Goal: Information Seeking & Learning: Learn about a topic

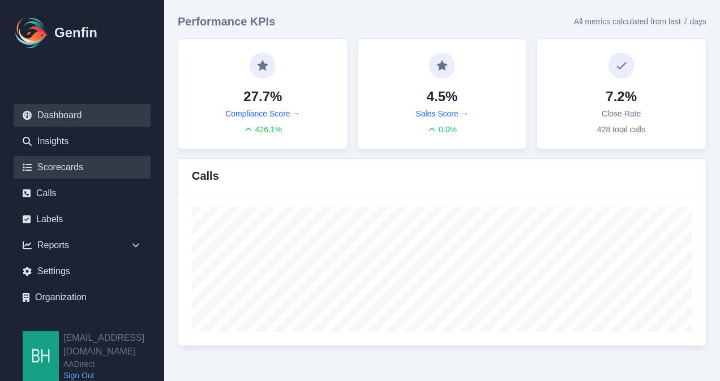
click at [59, 166] on link "Scorecards" at bounding box center [82, 167] width 137 height 23
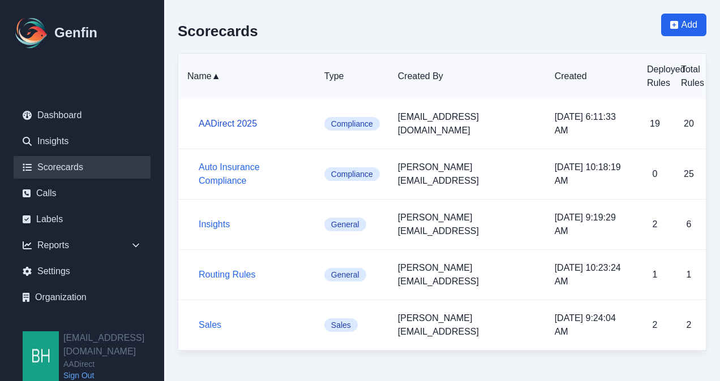
click at [221, 119] on link "AADirect 2025" at bounding box center [228, 124] width 58 height 10
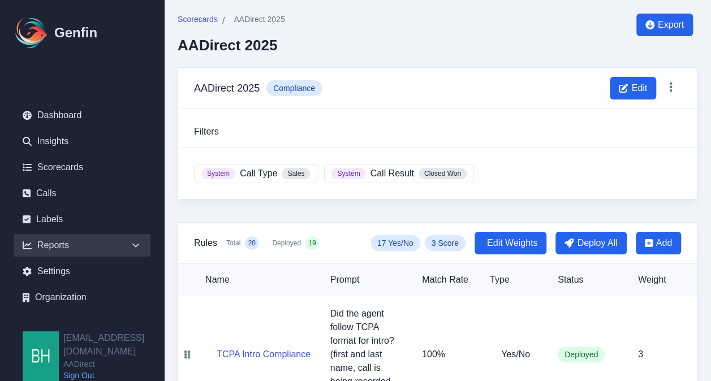
click at [131, 244] on icon at bounding box center [135, 245] width 11 height 11
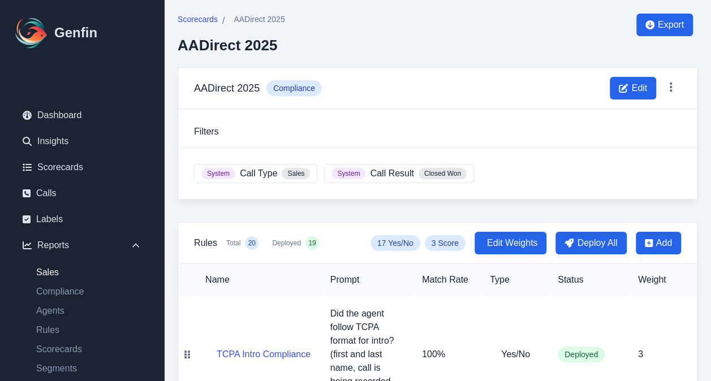
click at [53, 275] on link "Sales" at bounding box center [88, 273] width 123 height 14
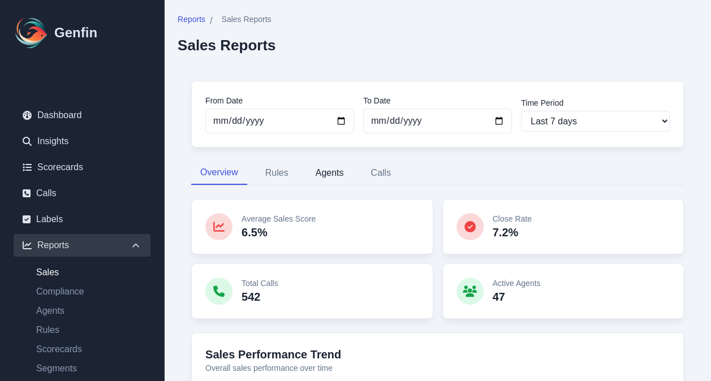
click at [326, 174] on button "Agents" at bounding box center [330, 173] width 46 height 24
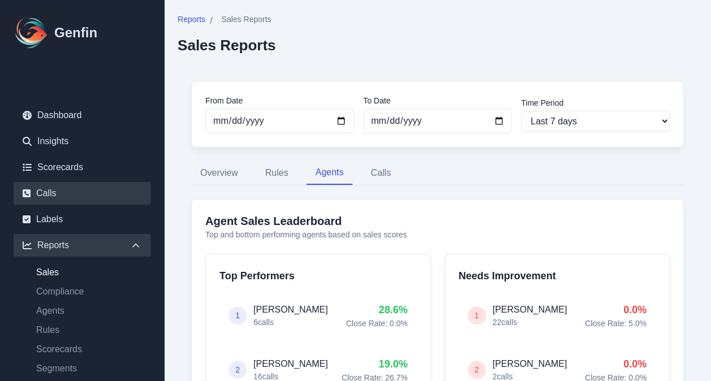
click at [51, 196] on link "Calls" at bounding box center [82, 193] width 137 height 23
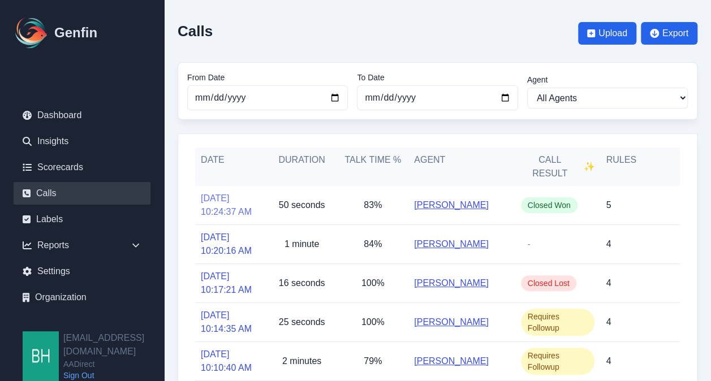
click at [224, 209] on link "[DATE] 10:24:37 AM" at bounding box center [231, 205] width 60 height 27
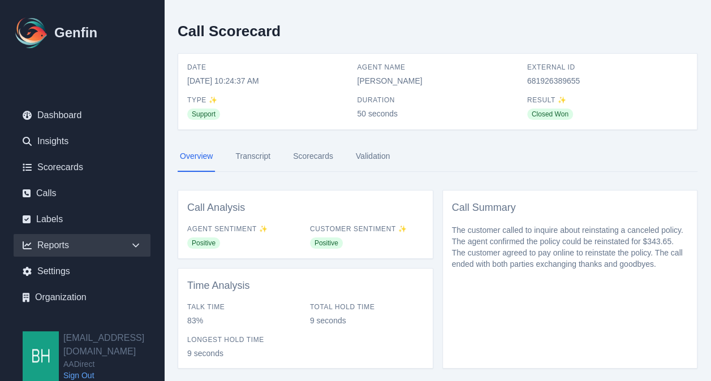
click at [46, 248] on div "Reports" at bounding box center [82, 245] width 137 height 23
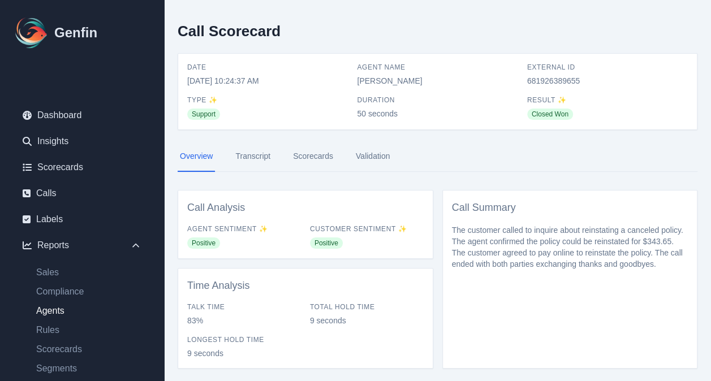
click at [54, 314] on link "Agents" at bounding box center [88, 311] width 123 height 14
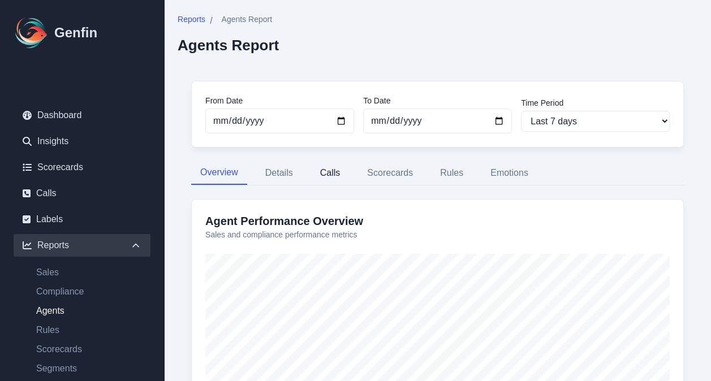
click at [332, 174] on button "Calls" at bounding box center [330, 173] width 38 height 24
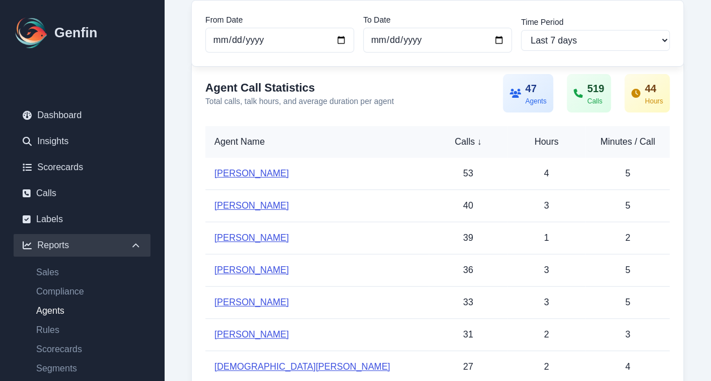
scroll to position [149, 0]
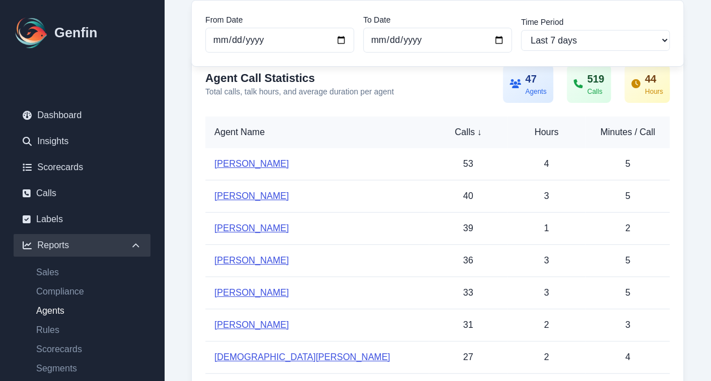
click at [233, 165] on link "[PERSON_NAME]" at bounding box center [251, 164] width 75 height 10
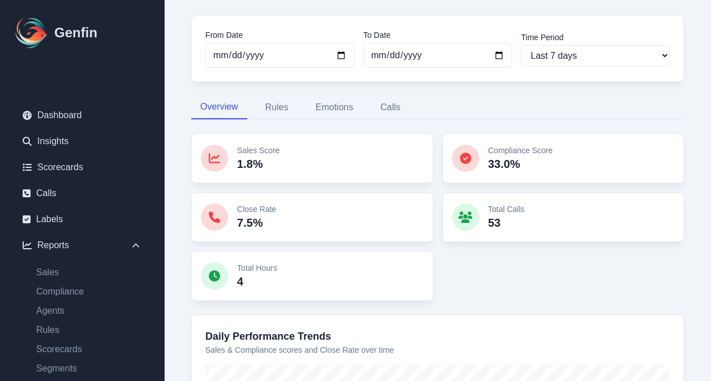
scroll to position [75, 0]
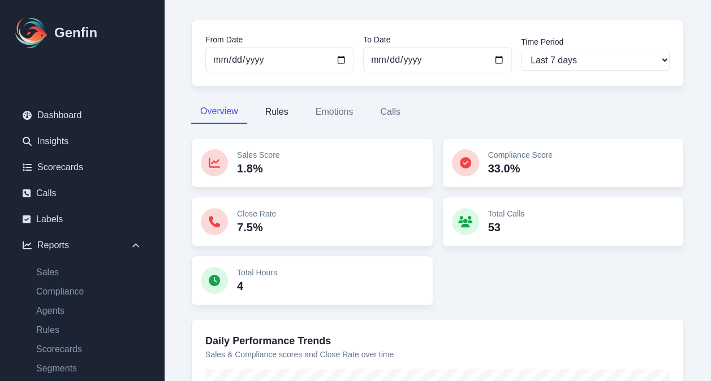
click at [278, 107] on button "Rules" at bounding box center [276, 112] width 41 height 24
select select "144"
select select "170"
select select "1110"
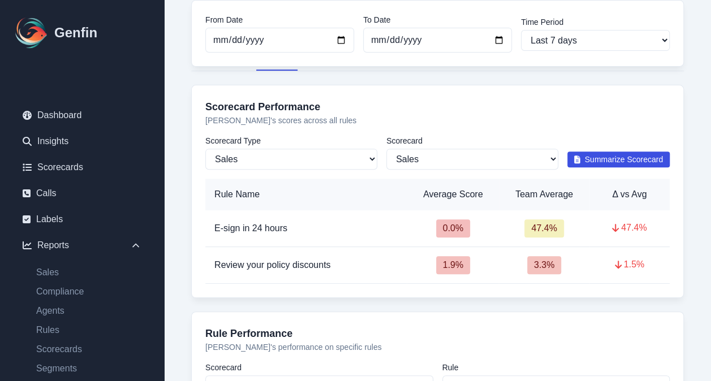
scroll to position [126, 0]
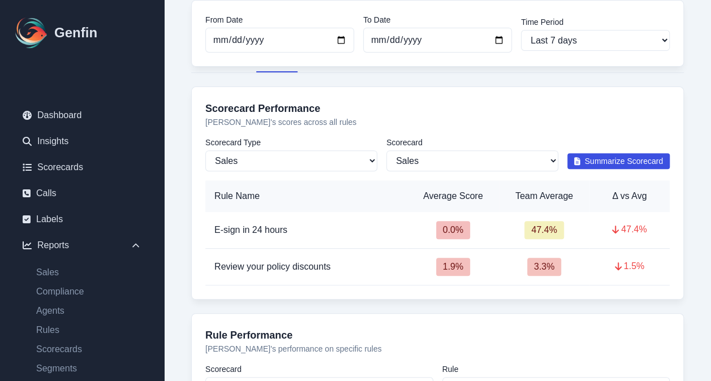
click at [598, 156] on span "Summarize Scorecard" at bounding box center [624, 161] width 79 height 11
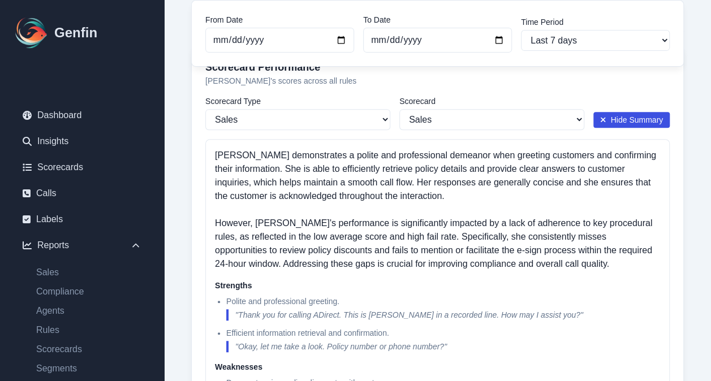
scroll to position [154, 0]
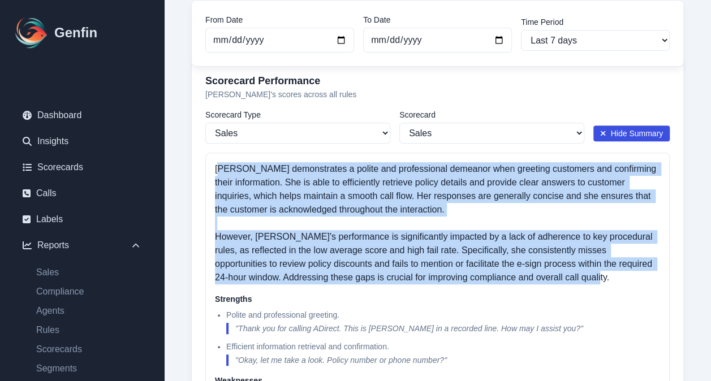
drag, startPoint x: 221, startPoint y: 166, endPoint x: 557, endPoint y: 272, distance: 352.1
click at [557, 272] on p "[PERSON_NAME] demonstrates a polite and professional demeanor when greeting cus…" at bounding box center [437, 223] width 445 height 122
click at [465, 197] on p "[PERSON_NAME] demonstrates a polite and professional demeanor when greeting cus…" at bounding box center [437, 223] width 445 height 122
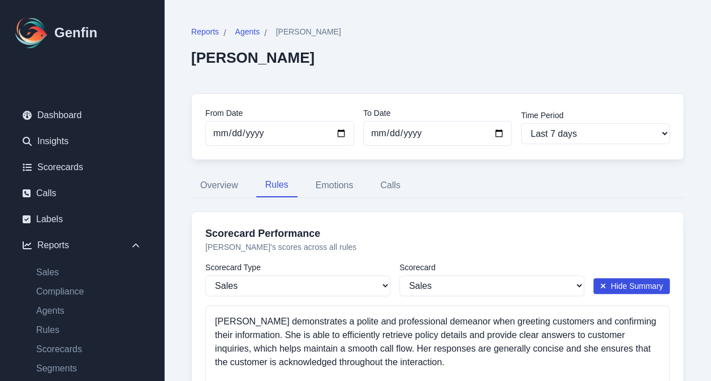
scroll to position [0, 0]
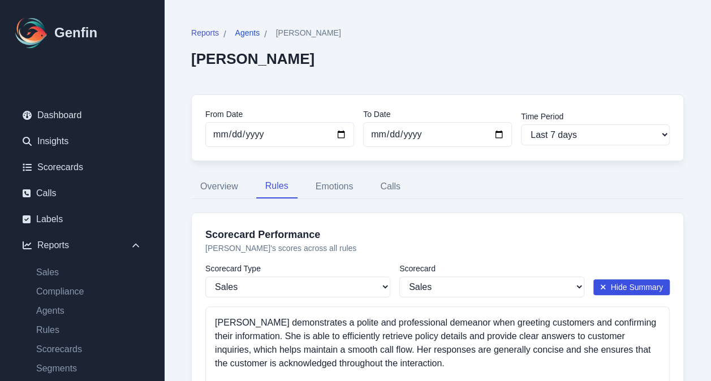
click at [247, 32] on span "Agents" at bounding box center [247, 32] width 25 height 11
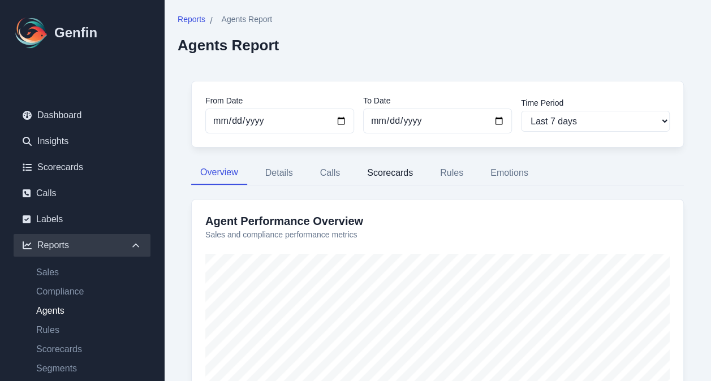
click at [386, 169] on button "Scorecards" at bounding box center [390, 173] width 64 height 24
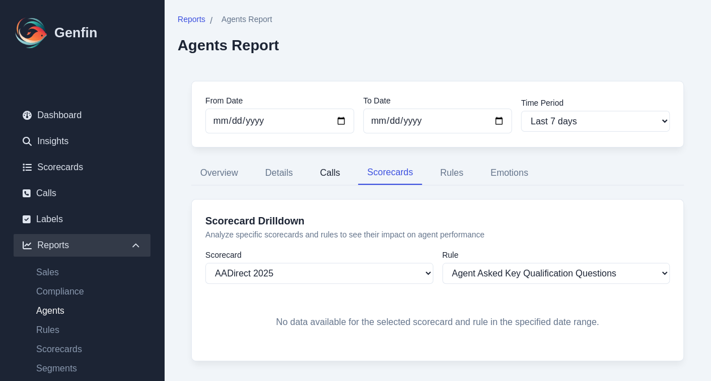
click at [327, 171] on button "Calls" at bounding box center [330, 173] width 38 height 24
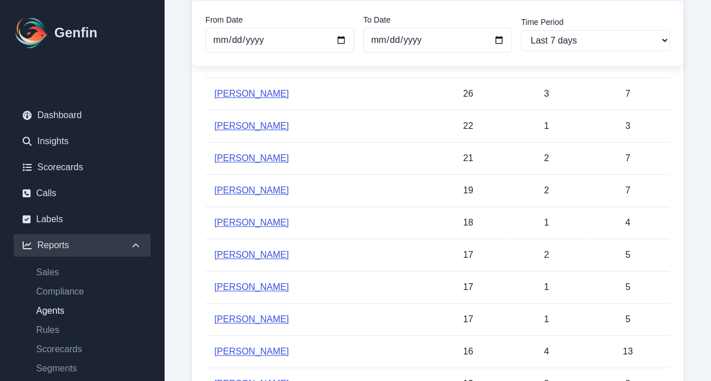
scroll to position [451, 0]
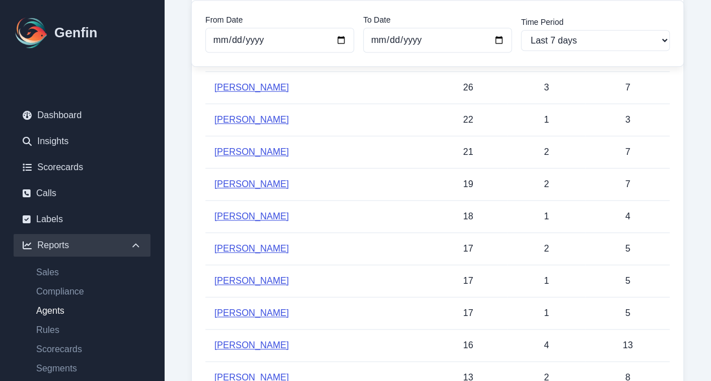
click at [249, 244] on link "[PERSON_NAME]" at bounding box center [251, 249] width 75 height 10
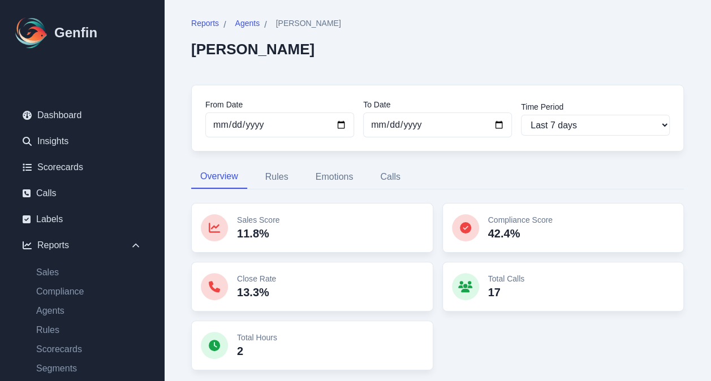
scroll to position [5, 0]
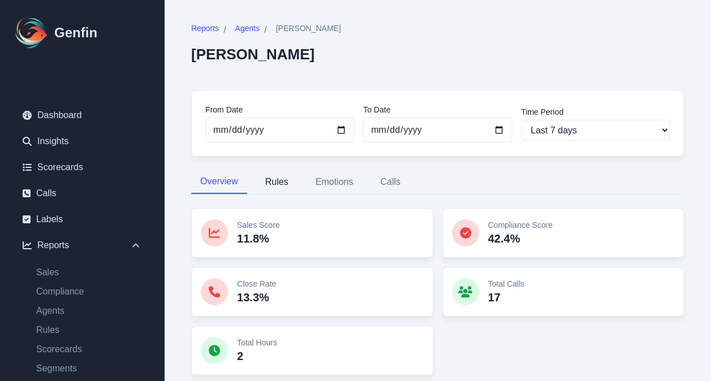
click at [281, 180] on button "Rules" at bounding box center [276, 182] width 41 height 24
select select "144"
select select "170"
select select "1110"
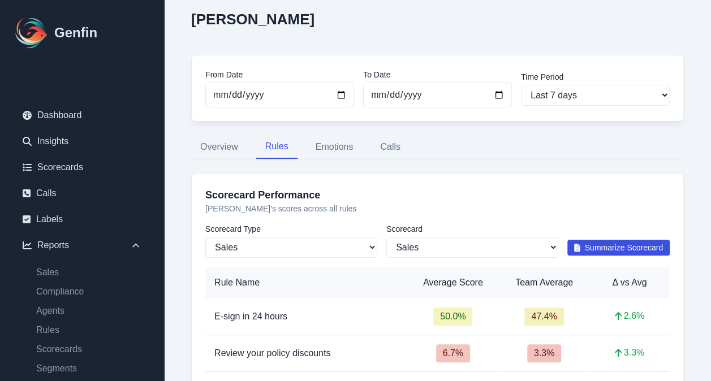
scroll to position [0, 0]
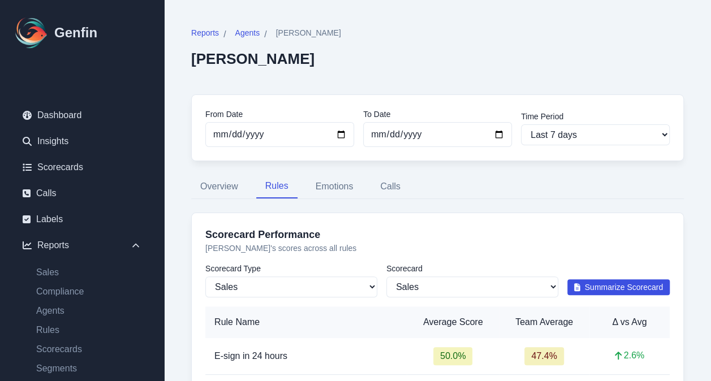
click at [599, 289] on span "Summarize Scorecard" at bounding box center [624, 287] width 79 height 11
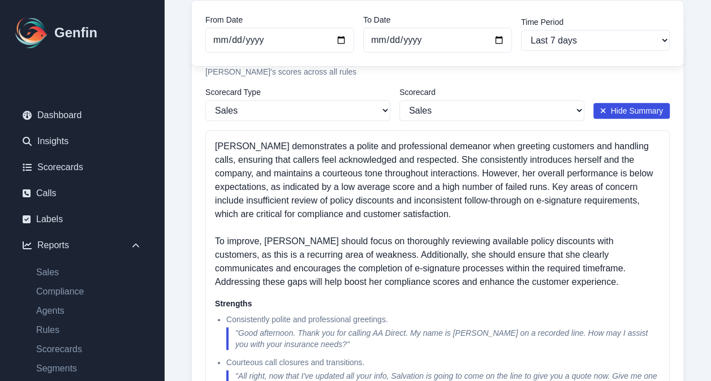
scroll to position [171, 0]
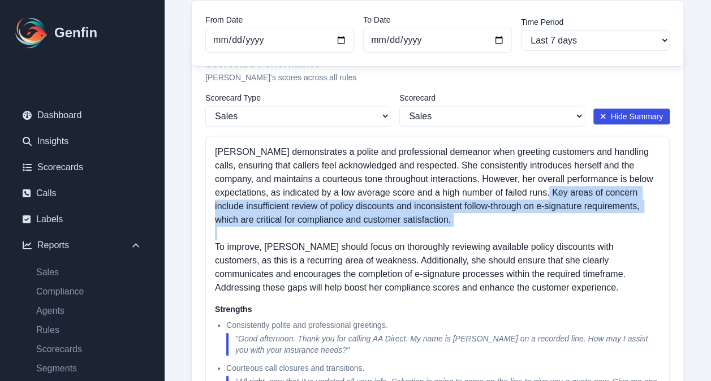
drag, startPoint x: 540, startPoint y: 190, endPoint x: 576, endPoint y: 220, distance: 47.0
click at [576, 220] on p "[PERSON_NAME] demonstrates a polite and professional demeanor when greeting cus…" at bounding box center [437, 219] width 445 height 149
drag, startPoint x: 576, startPoint y: 220, endPoint x: 525, endPoint y: 214, distance: 51.9
click at [525, 214] on p "[PERSON_NAME] demonstrates a polite and professional demeanor when greeting cus…" at bounding box center [437, 219] width 445 height 149
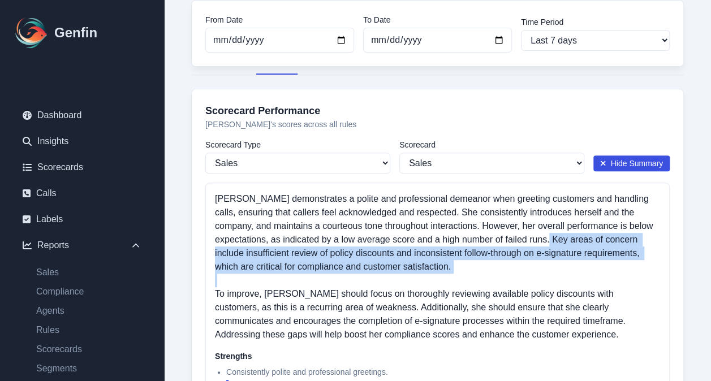
scroll to position [100, 0]
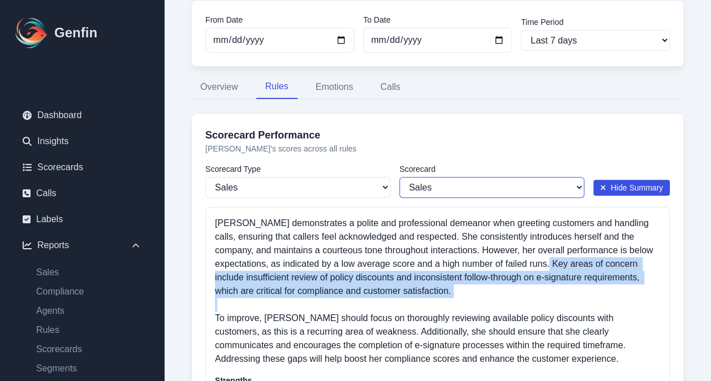
click at [580, 186] on select "All Scorecards Sales" at bounding box center [491, 187] width 185 height 21
select select
click at [399, 177] on select "All Scorecards Sales" at bounding box center [491, 187] width 185 height 21
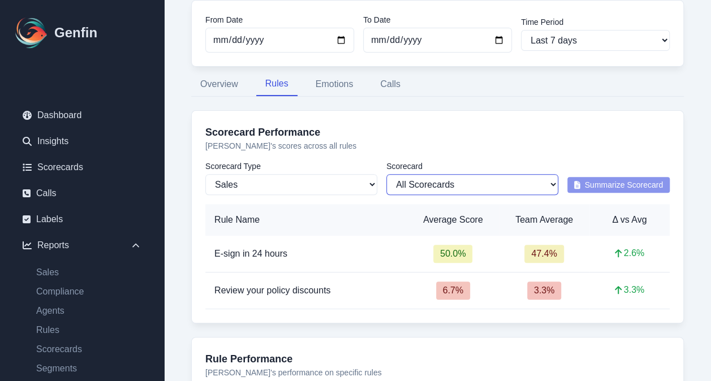
scroll to position [98, 0]
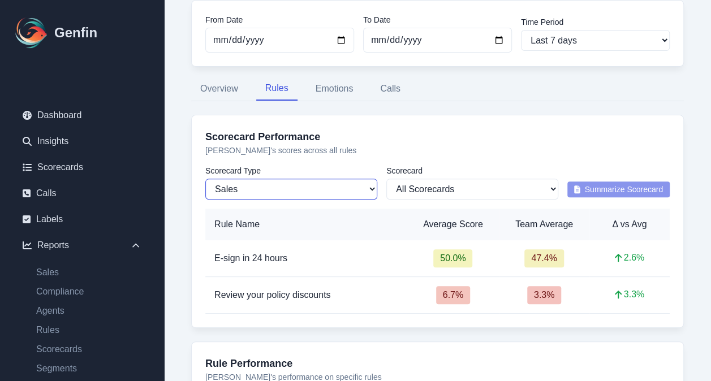
click at [371, 188] on select "Sales Compliance" at bounding box center [291, 189] width 172 height 21
click at [205, 179] on select "Sales Compliance" at bounding box center [291, 189] width 172 height 21
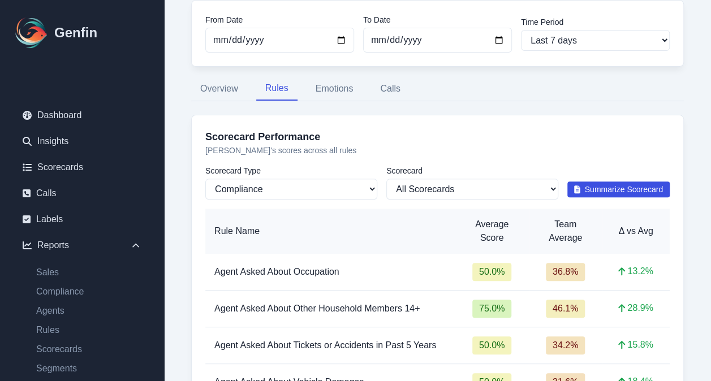
click at [609, 184] on span "Summarize Scorecard" at bounding box center [624, 189] width 79 height 11
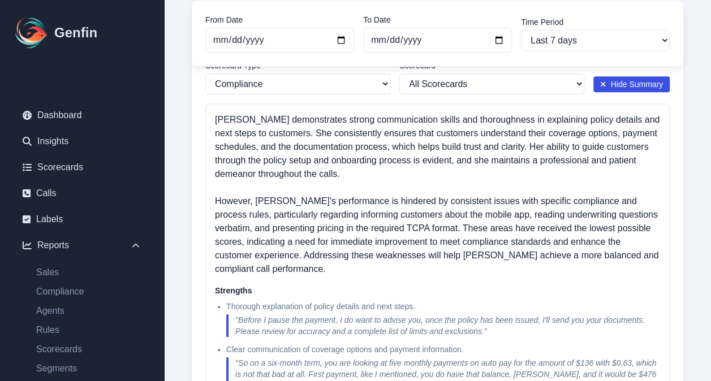
scroll to position [253, 0]
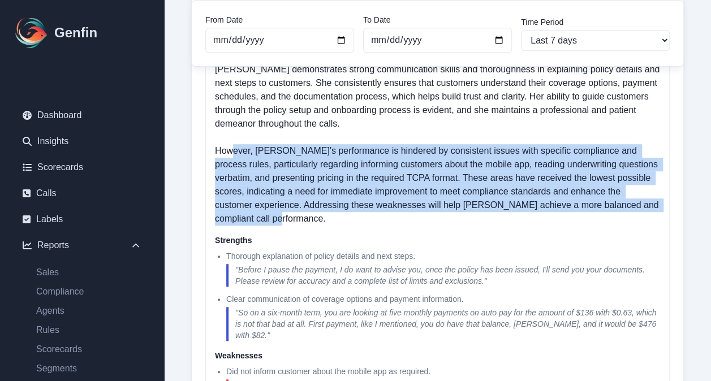
drag, startPoint x: 294, startPoint y: 218, endPoint x: 221, endPoint y: 149, distance: 100.4
click at [221, 149] on p "[PERSON_NAME] demonstrates strong communication skills and thoroughness in expl…" at bounding box center [437, 144] width 445 height 163
copy p "owever, [PERSON_NAME]'s performance is hindered by consistent issues with speci…"
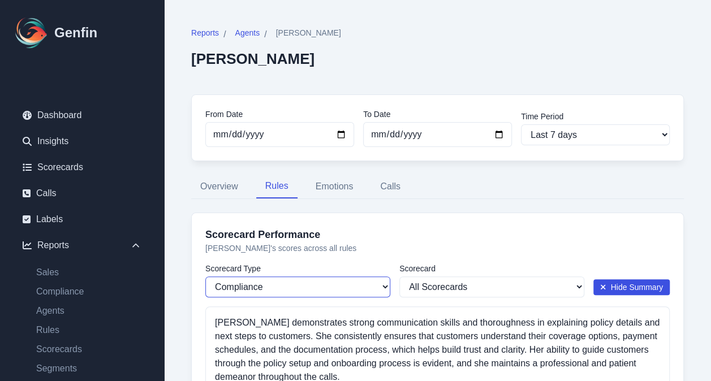
click at [384, 284] on select "Sales Compliance" at bounding box center [297, 287] width 185 height 21
select select "sales"
click at [205, 277] on select "Sales Compliance" at bounding box center [297, 287] width 185 height 21
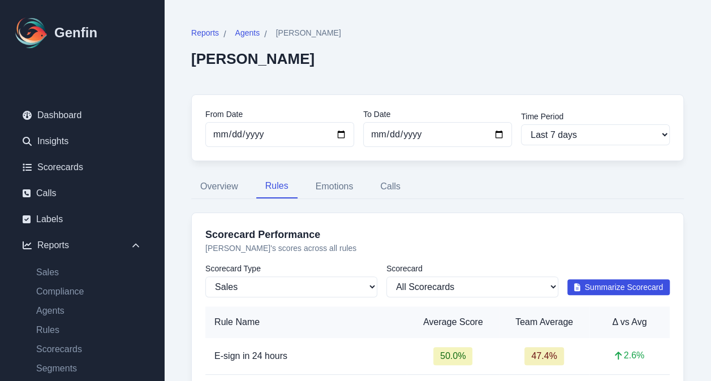
click at [598, 286] on span "Summarize Scorecard" at bounding box center [624, 287] width 79 height 11
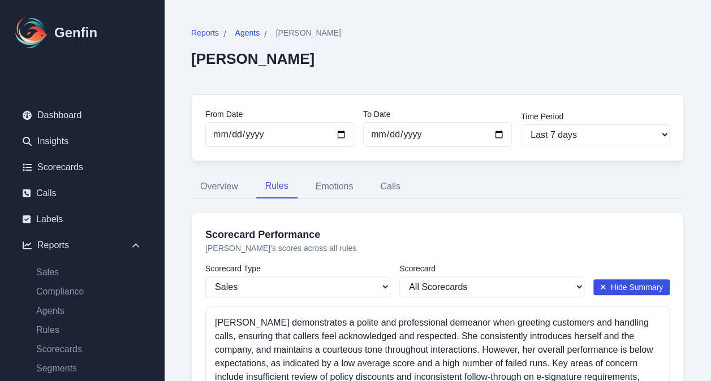
click at [243, 36] on span "Agents" at bounding box center [247, 32] width 25 height 11
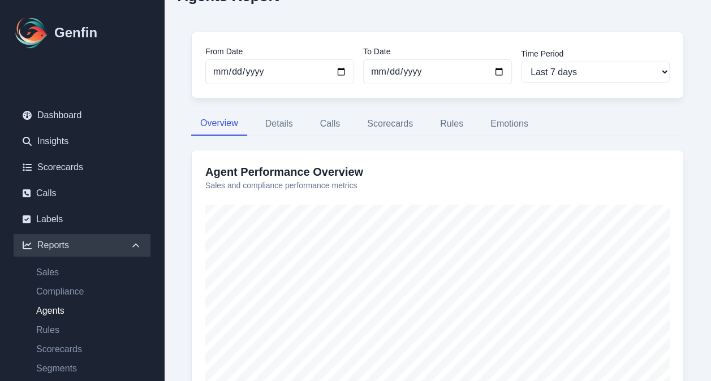
scroll to position [50, 0]
click at [327, 124] on button "Calls" at bounding box center [330, 123] width 38 height 24
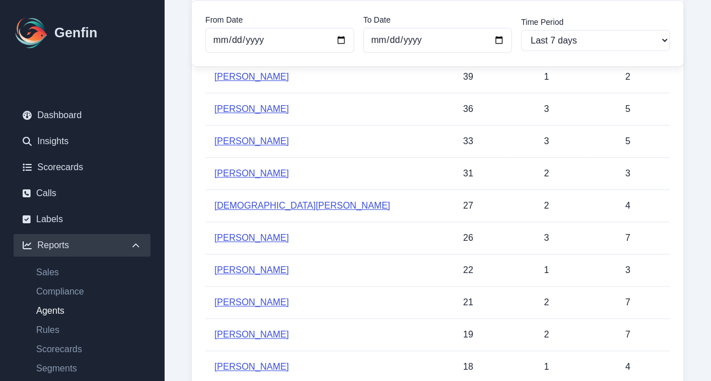
scroll to position [343, 0]
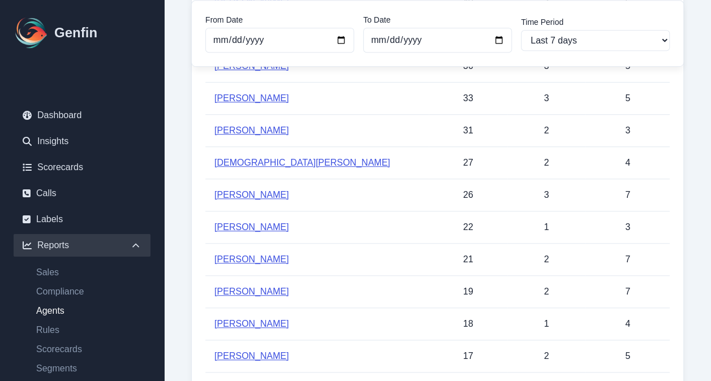
click at [243, 223] on link "[PERSON_NAME]" at bounding box center [251, 227] width 75 height 10
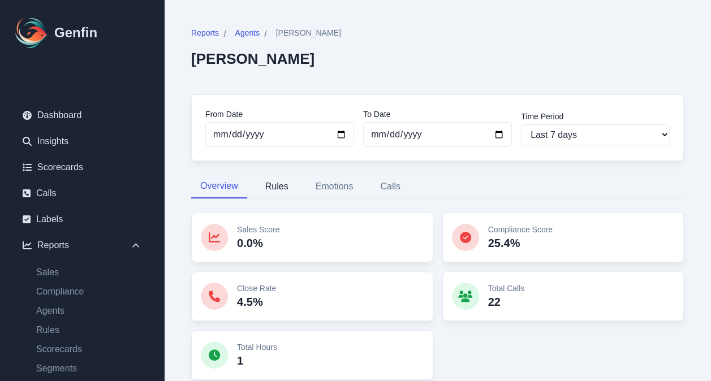
click at [286, 187] on button "Rules" at bounding box center [276, 187] width 41 height 24
select select "144"
select select "170"
select select "1110"
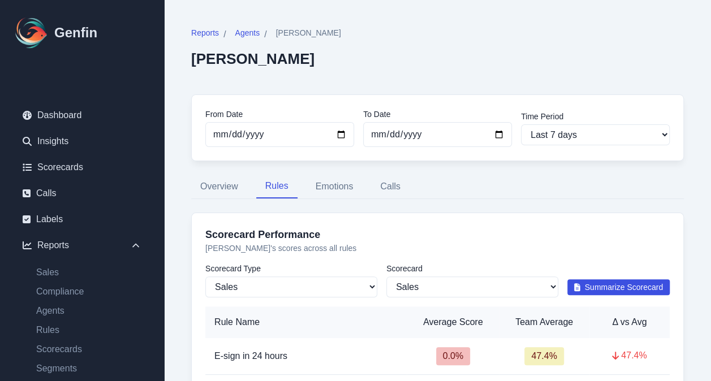
click at [592, 289] on span "Summarize Scorecard" at bounding box center [624, 287] width 79 height 11
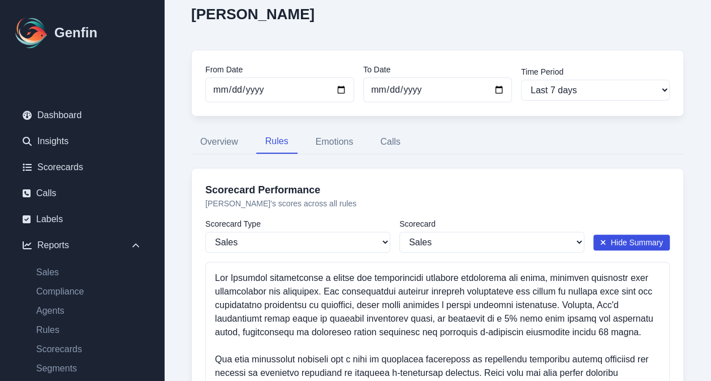
scroll to position [49, 0]
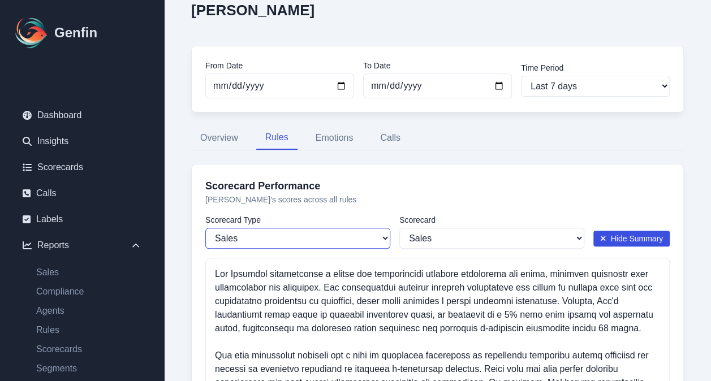
click at [385, 236] on select "Sales Compliance" at bounding box center [297, 238] width 185 height 21
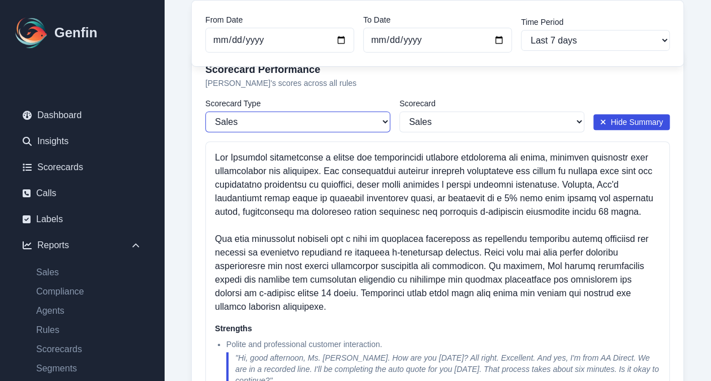
scroll to position [176, 0]
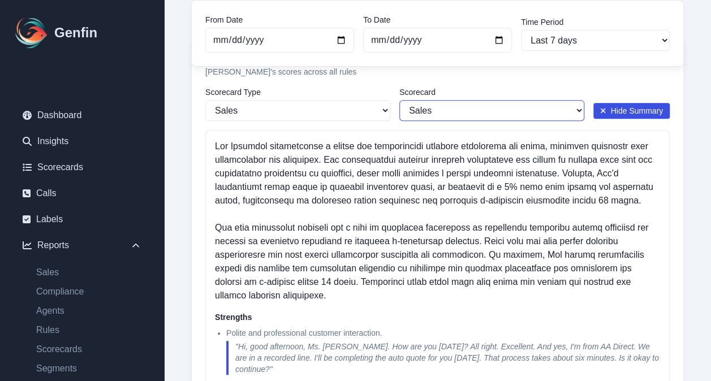
click at [577, 109] on select "All Scorecards Sales" at bounding box center [491, 110] width 185 height 21
select select
click at [399, 100] on select "All Scorecards Sales" at bounding box center [491, 110] width 185 height 21
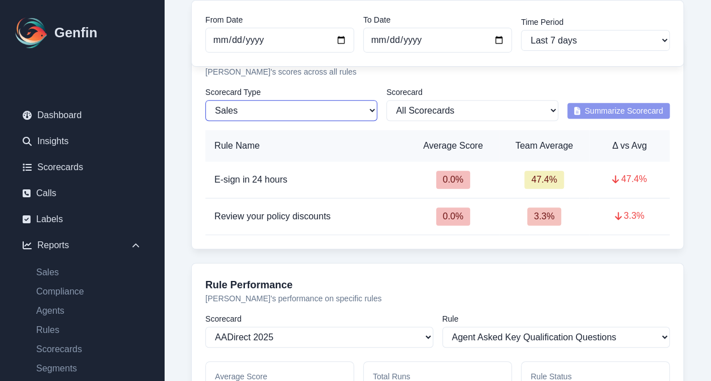
click at [372, 111] on select "Sales Compliance" at bounding box center [291, 110] width 172 height 21
select select "compliance"
click at [205, 100] on select "Sales Compliance" at bounding box center [291, 110] width 172 height 21
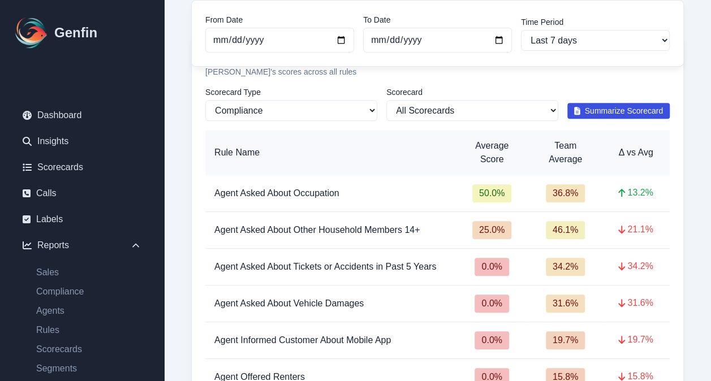
click at [598, 107] on span "Summarize Scorecard" at bounding box center [624, 110] width 79 height 11
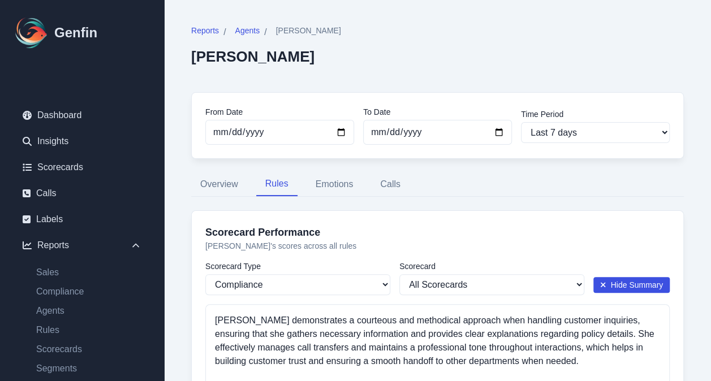
scroll to position [0, 0]
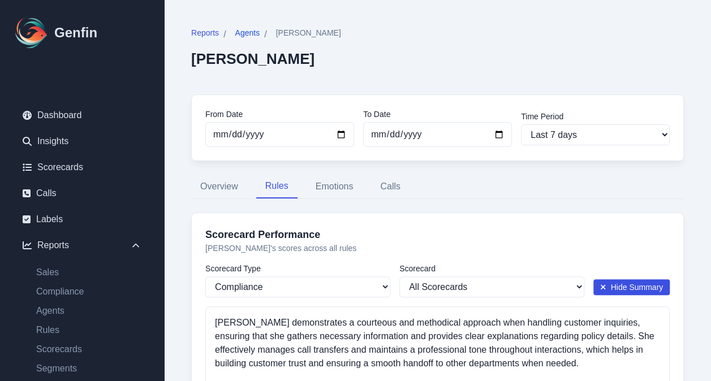
click at [244, 32] on span "Agents" at bounding box center [247, 32] width 25 height 11
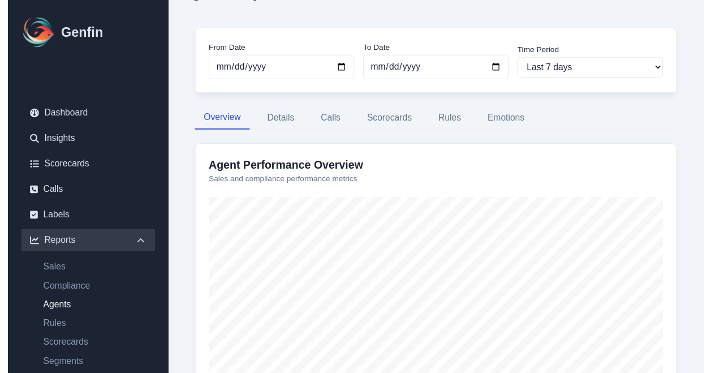
scroll to position [57, 0]
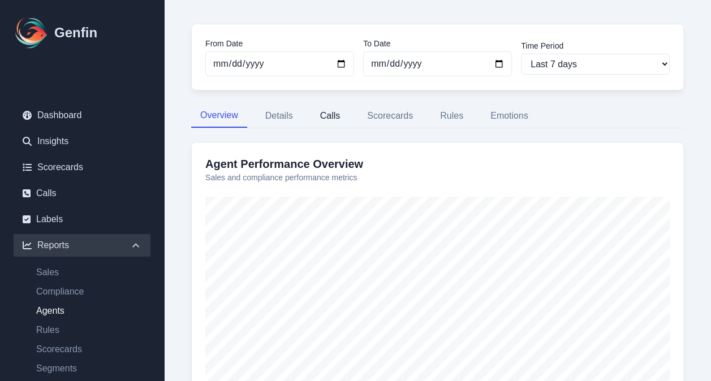
click at [328, 115] on button "Calls" at bounding box center [330, 116] width 38 height 24
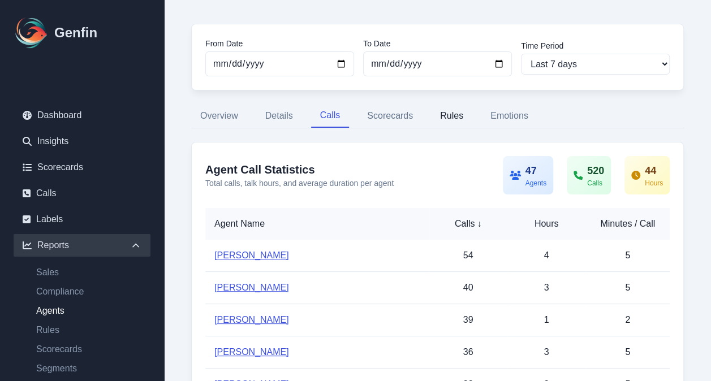
click at [454, 112] on button "Rules" at bounding box center [451, 116] width 41 height 24
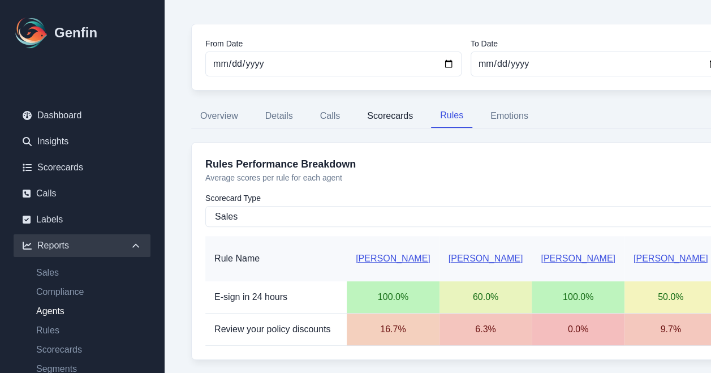
click at [399, 119] on button "Scorecards" at bounding box center [390, 116] width 64 height 24
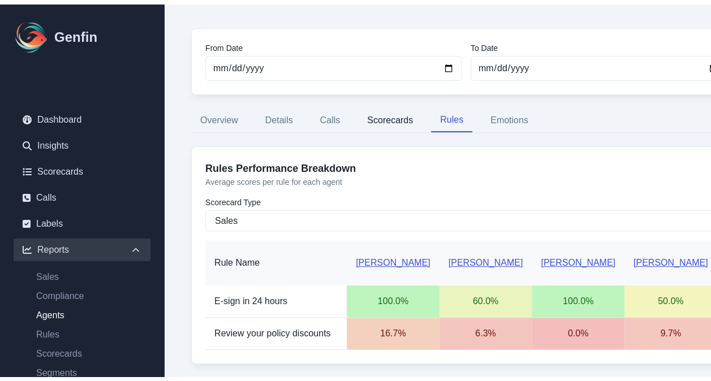
scroll to position [19, 0]
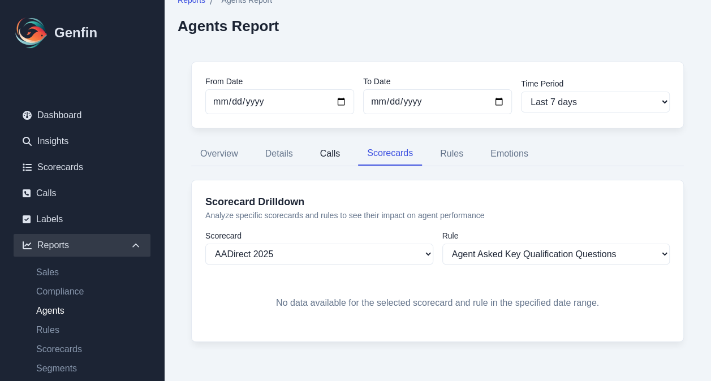
click at [323, 153] on button "Calls" at bounding box center [330, 154] width 38 height 24
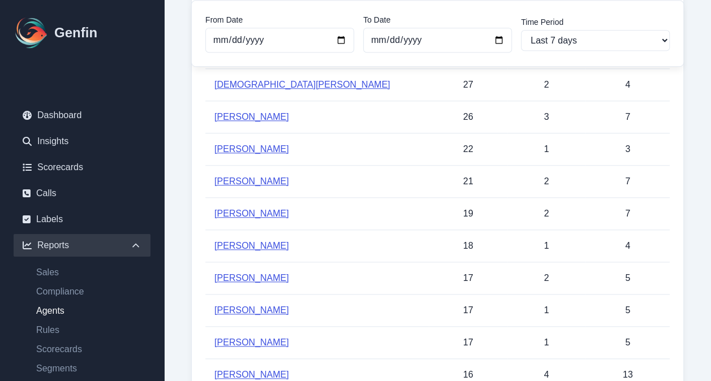
scroll to position [429, 0]
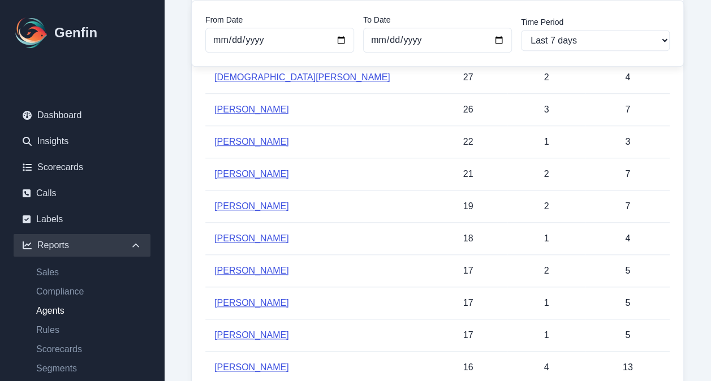
click at [223, 235] on link "[PERSON_NAME]" at bounding box center [251, 239] width 75 height 10
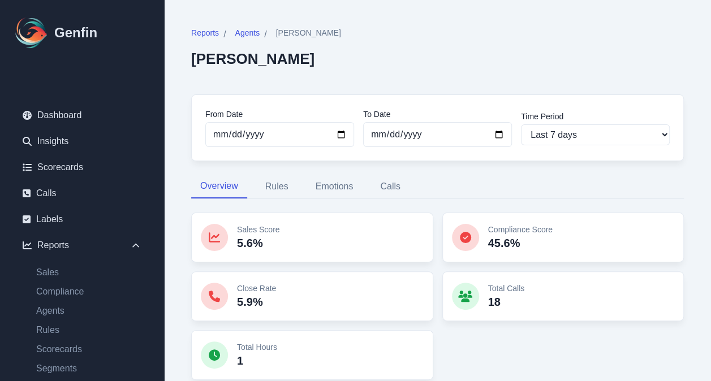
scroll to position [37, 0]
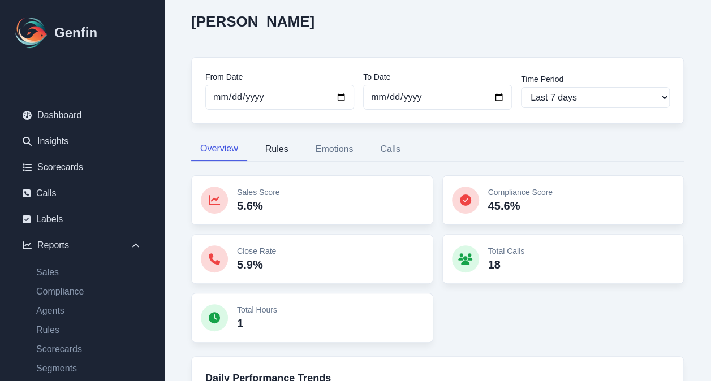
click at [279, 148] on button "Rules" at bounding box center [276, 149] width 41 height 24
select select "144"
select select "170"
select select "1110"
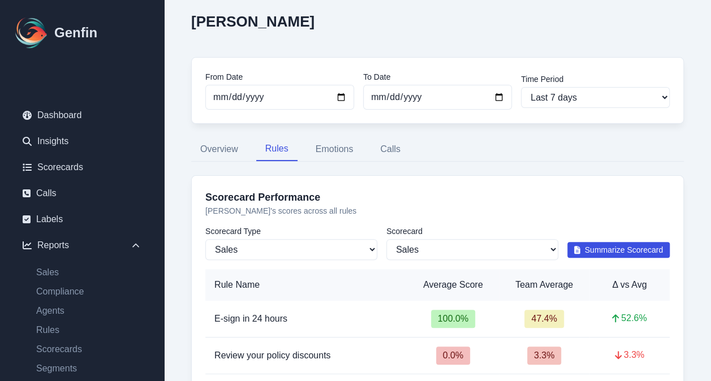
click at [605, 247] on span "Summarize Scorecard" at bounding box center [624, 249] width 79 height 11
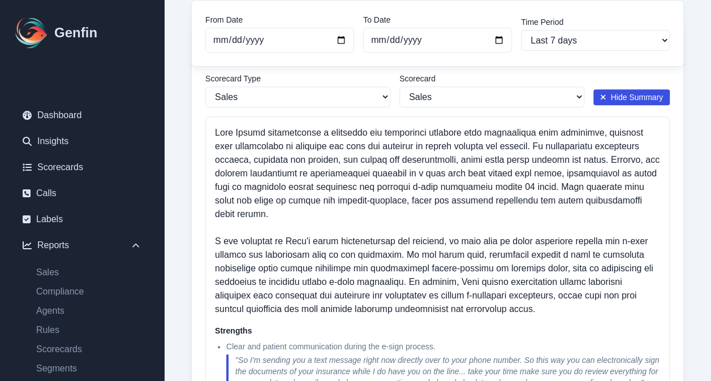
scroll to position [189, 0]
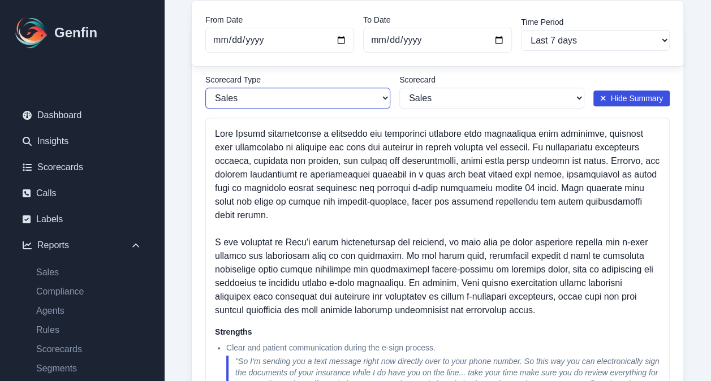
click at [385, 96] on select "Sales Compliance" at bounding box center [297, 98] width 185 height 21
select select "compliance"
click at [205, 88] on select "Sales Compliance" at bounding box center [297, 98] width 185 height 21
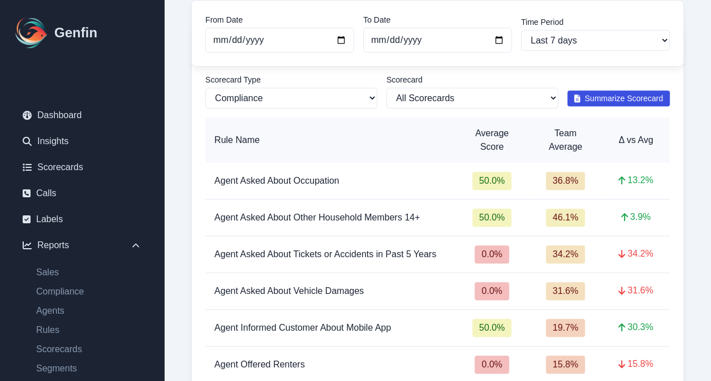
click at [593, 98] on span "Summarize Scorecard" at bounding box center [624, 98] width 79 height 11
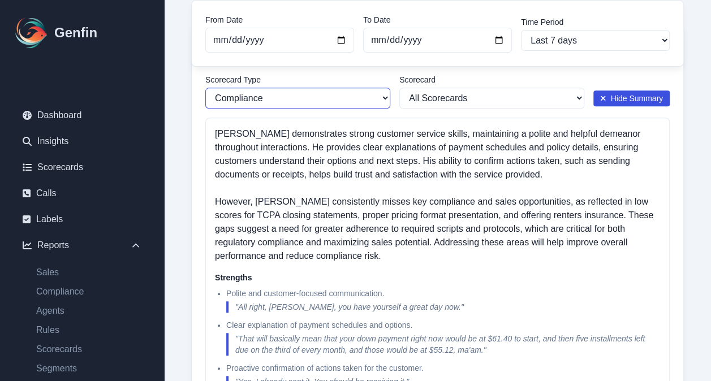
click at [382, 99] on select "Sales Compliance" at bounding box center [297, 98] width 185 height 21
click at [205, 88] on select "Sales Compliance" at bounding box center [297, 98] width 185 height 21
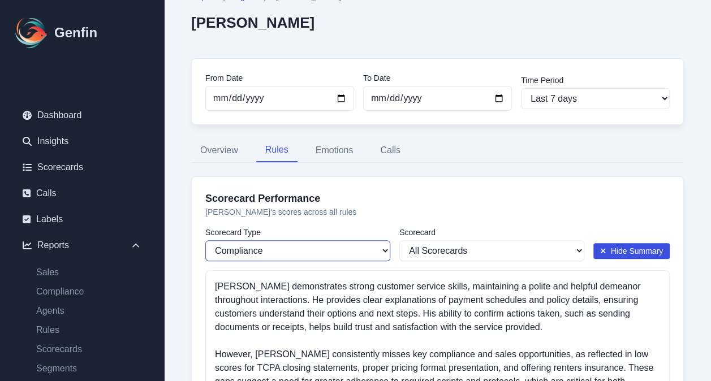
scroll to position [34, 0]
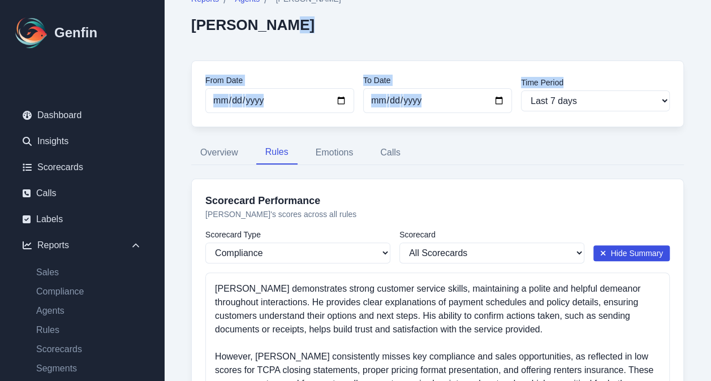
drag, startPoint x: 711, startPoint y: 71, endPoint x: 707, endPoint y: 33, distance: 38.7
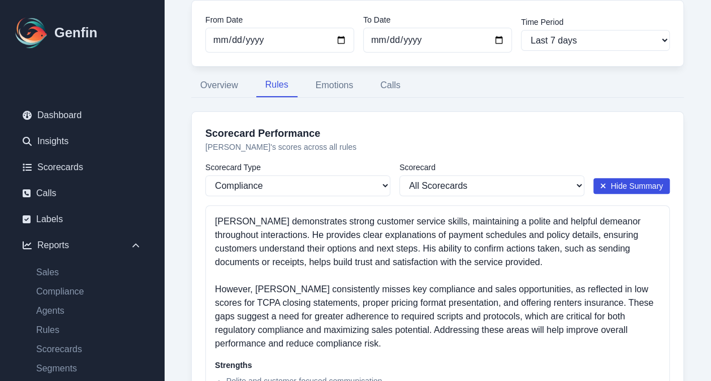
scroll to position [57, 0]
